Goal: Find specific page/section: Find specific page/section

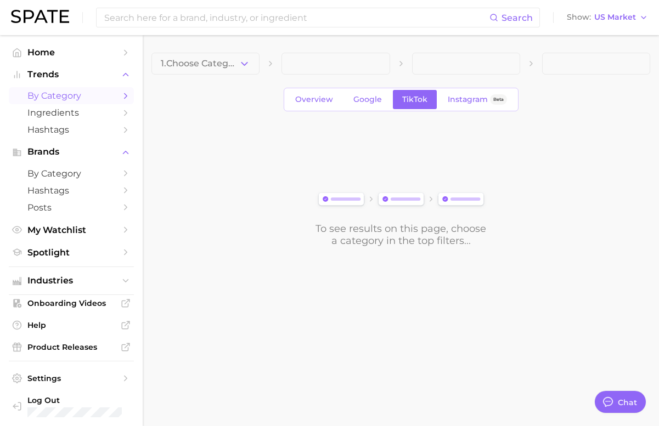
type textarea "x"
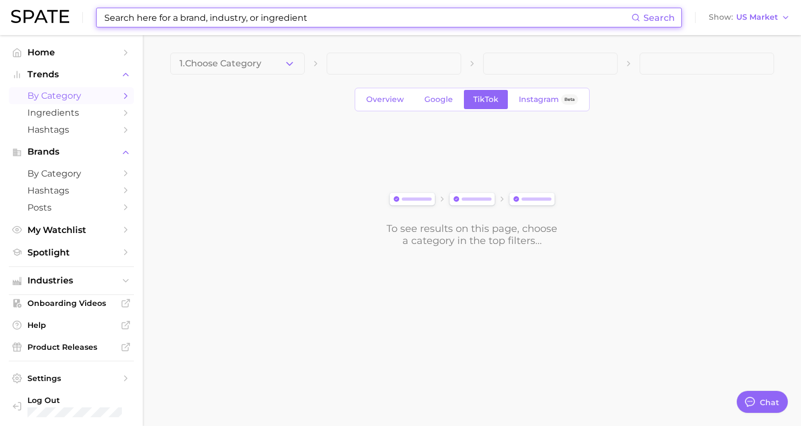
click at [205, 20] on input at bounding box center [367, 17] width 528 height 19
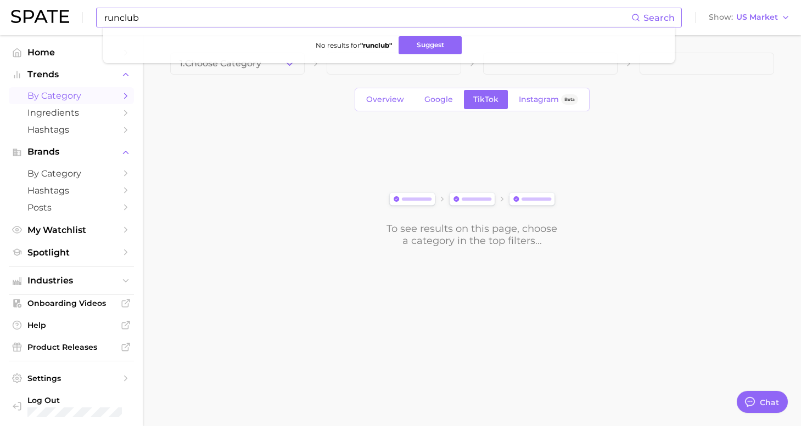
click at [373, 48] on strong "" runclub "" at bounding box center [376, 45] width 32 height 8
click at [324, 16] on input "runclub" at bounding box center [367, 17] width 528 height 19
type input "#runclub"
click at [65, 132] on span "Hashtags" at bounding box center [71, 130] width 88 height 10
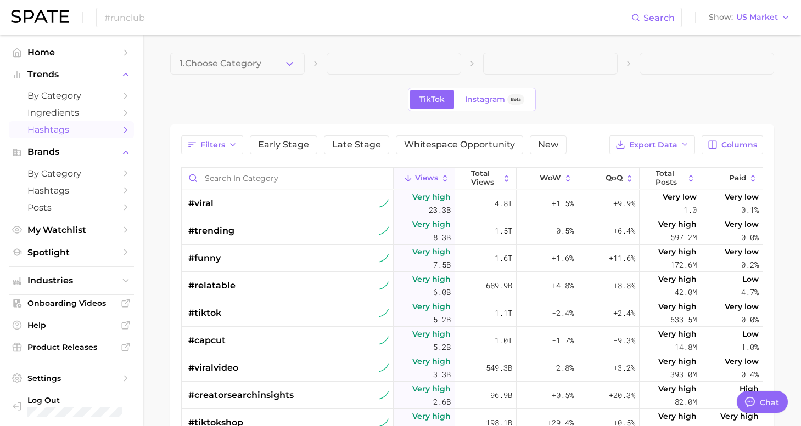
type textarea "x"
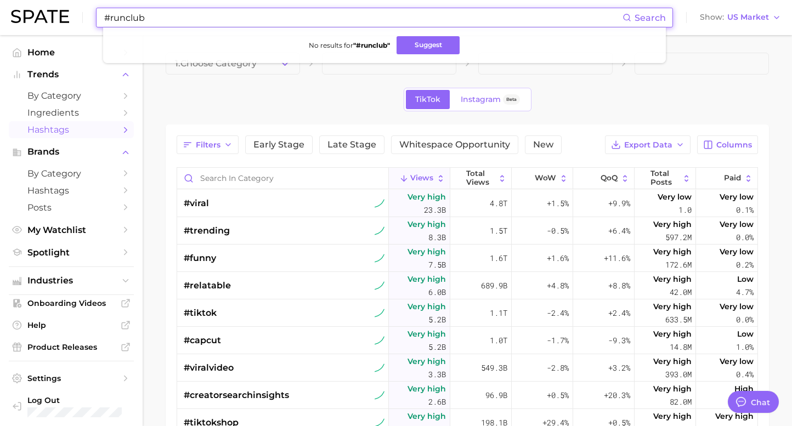
click at [189, 24] on input "#runclub" at bounding box center [363, 17] width 520 height 19
type input "#runclub"
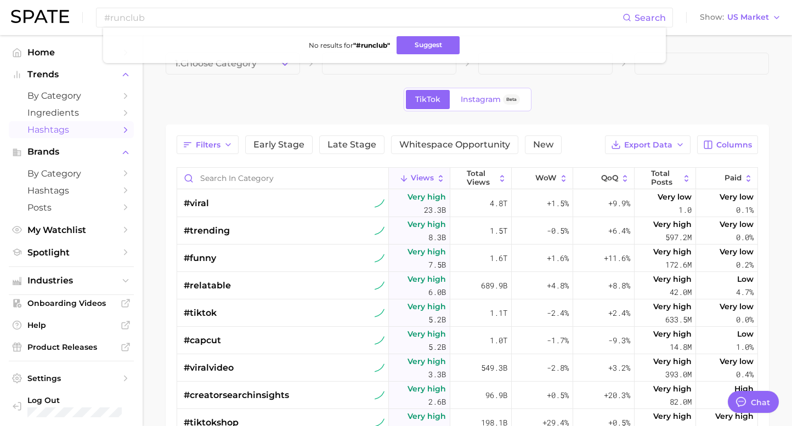
click at [320, 94] on div "TikTok Instagram Beta" at bounding box center [468, 100] width 604 height 24
